Goal: Transaction & Acquisition: Purchase product/service

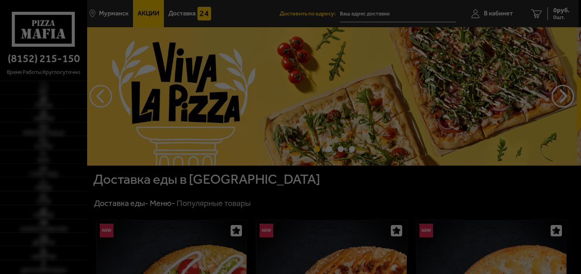
type input "[STREET_ADDRESS]"
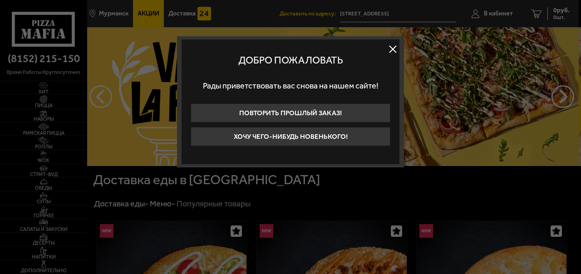
click at [391, 45] on button at bounding box center [393, 49] width 14 height 14
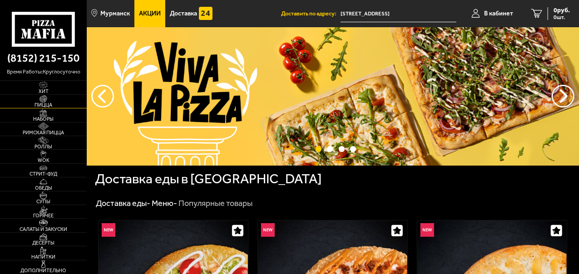
click at [43, 98] on img at bounding box center [43, 99] width 23 height 8
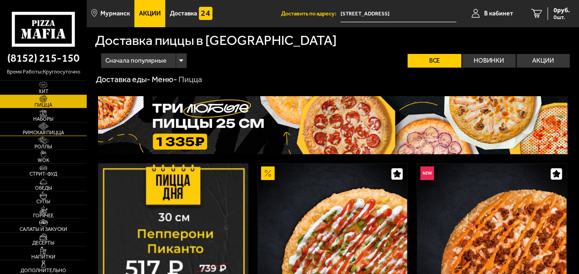
click at [61, 124] on link "Римская пицца" at bounding box center [43, 129] width 87 height 13
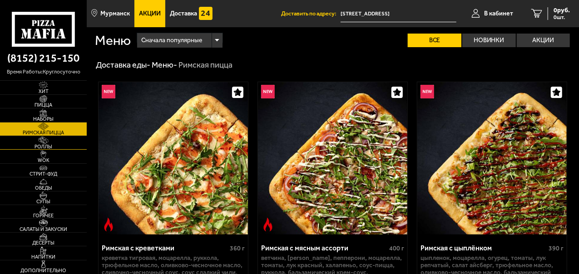
click at [65, 142] on link "Роллы" at bounding box center [43, 142] width 87 height 13
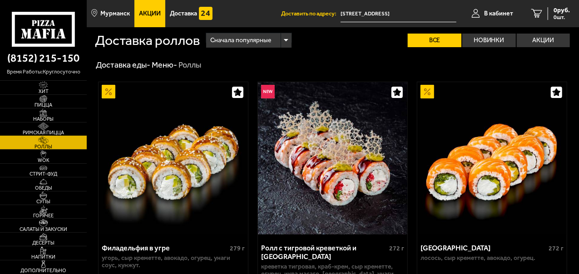
click at [61, 131] on span "Римская пицца" at bounding box center [43, 132] width 87 height 5
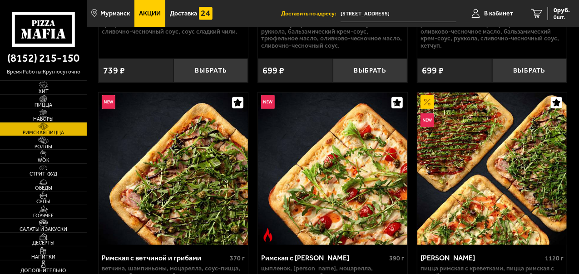
scroll to position [14, 0]
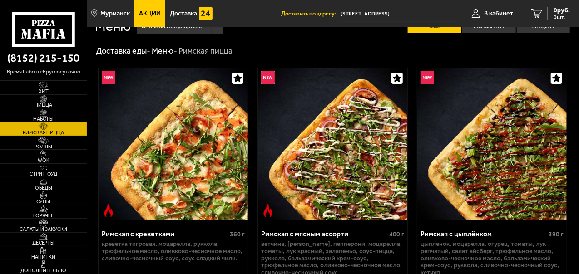
click at [58, 117] on span "Наборы" at bounding box center [43, 119] width 87 height 5
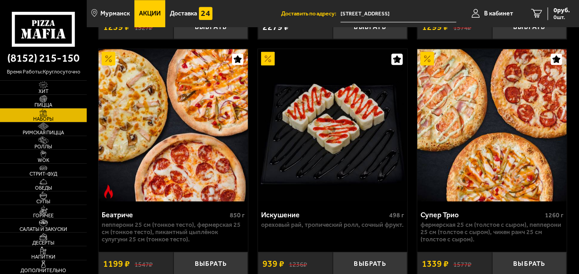
scroll to position [1272, 0]
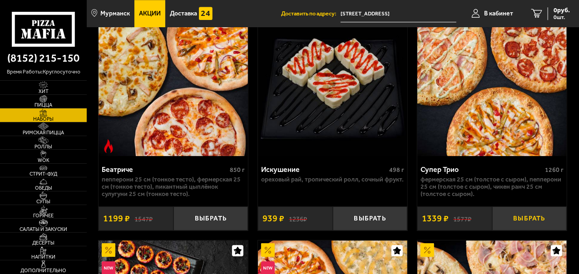
click at [515, 224] on button "Выбрать" at bounding box center [529, 219] width 75 height 24
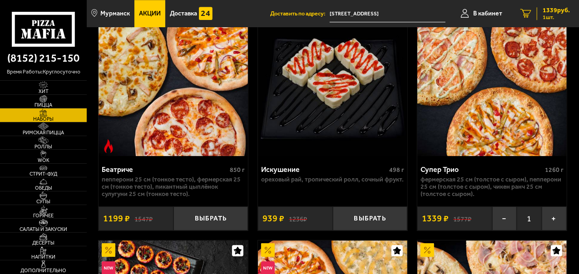
click at [546, 15] on span "1 шт." at bounding box center [556, 17] width 27 height 5
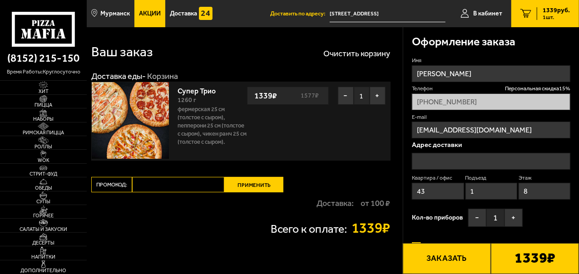
type input "[STREET_ADDRESS]"
click at [341, 231] on p "Всего к оплате:" at bounding box center [309, 229] width 76 height 11
click at [466, 252] on button "Заказать" at bounding box center [447, 258] width 88 height 31
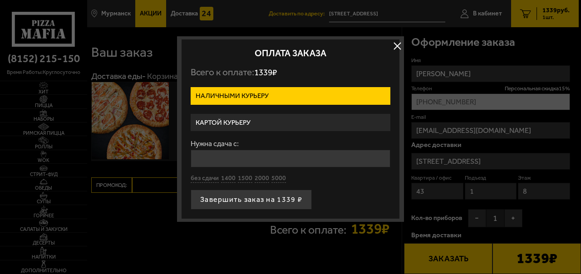
click at [273, 160] on input "Нужна сдача с:" at bounding box center [291, 159] width 200 height 18
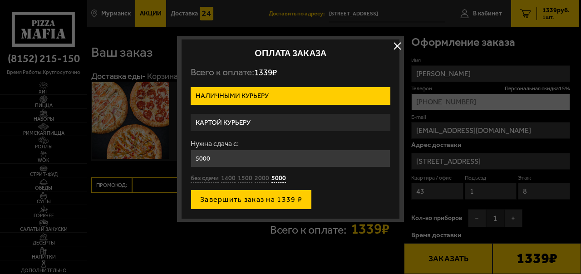
type input "5000"
click at [246, 198] on button "Завершить заказ на 1339 ₽" at bounding box center [251, 200] width 121 height 20
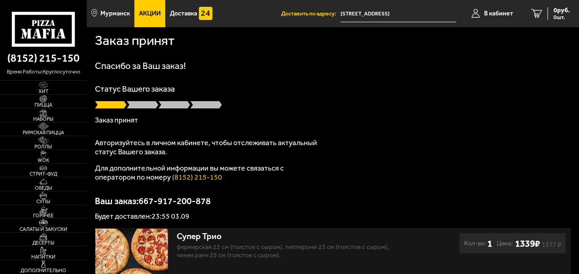
drag, startPoint x: 287, startPoint y: 112, endPoint x: 292, endPoint y: 99, distance: 13.5
click at [287, 112] on div "Статус Вашего заказа Заказ принят" at bounding box center [333, 104] width 476 height 39
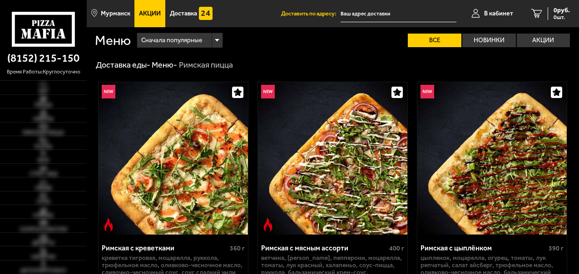
type input "[STREET_ADDRESS]"
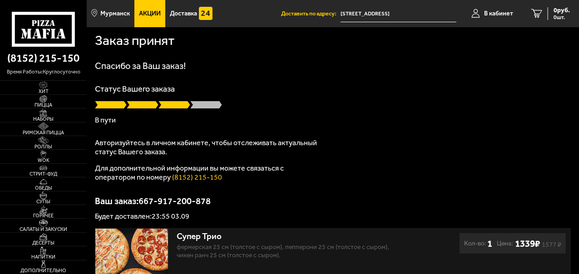
click at [310, 51] on div "Заказ принят" at bounding box center [333, 40] width 476 height 26
click at [253, 66] on h1 "Спасибо за Ваш заказ!" at bounding box center [333, 65] width 476 height 9
